Goal: Find specific page/section: Find specific page/section

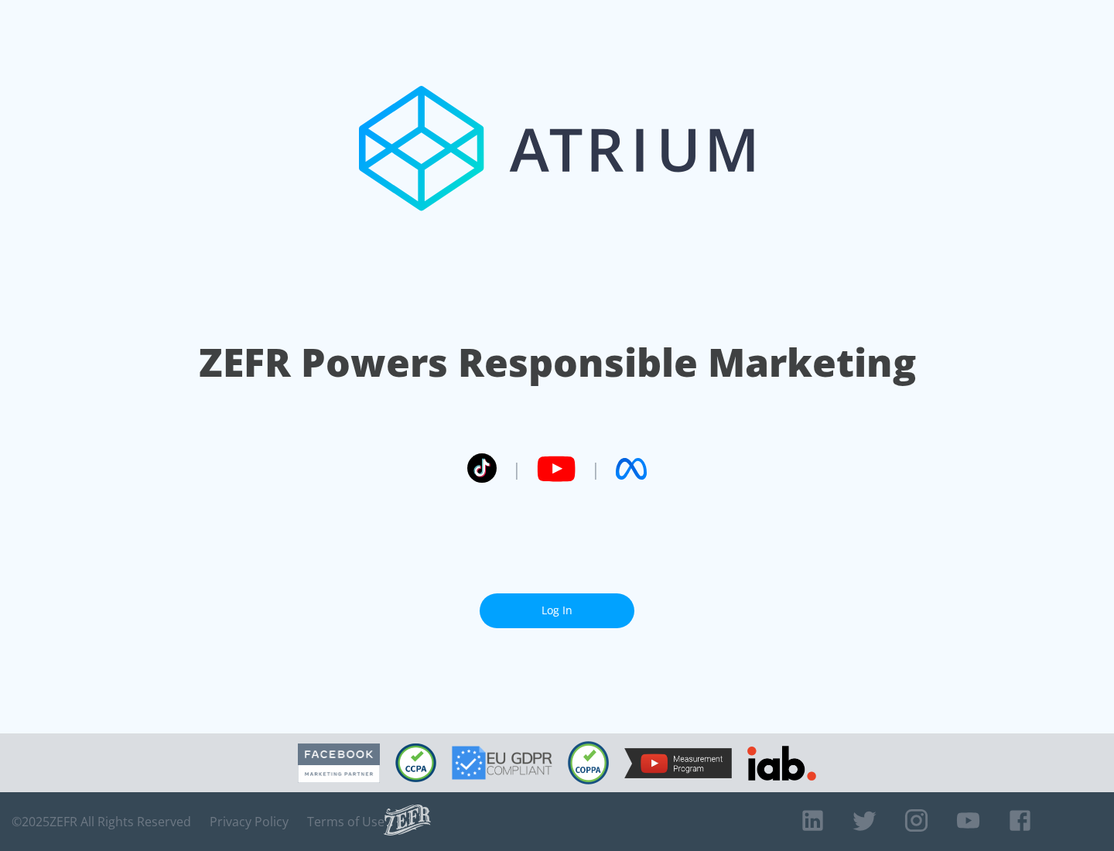
click at [557, 610] on link "Log In" at bounding box center [557, 610] width 155 height 35
